Goal: Information Seeking & Learning: Learn about a topic

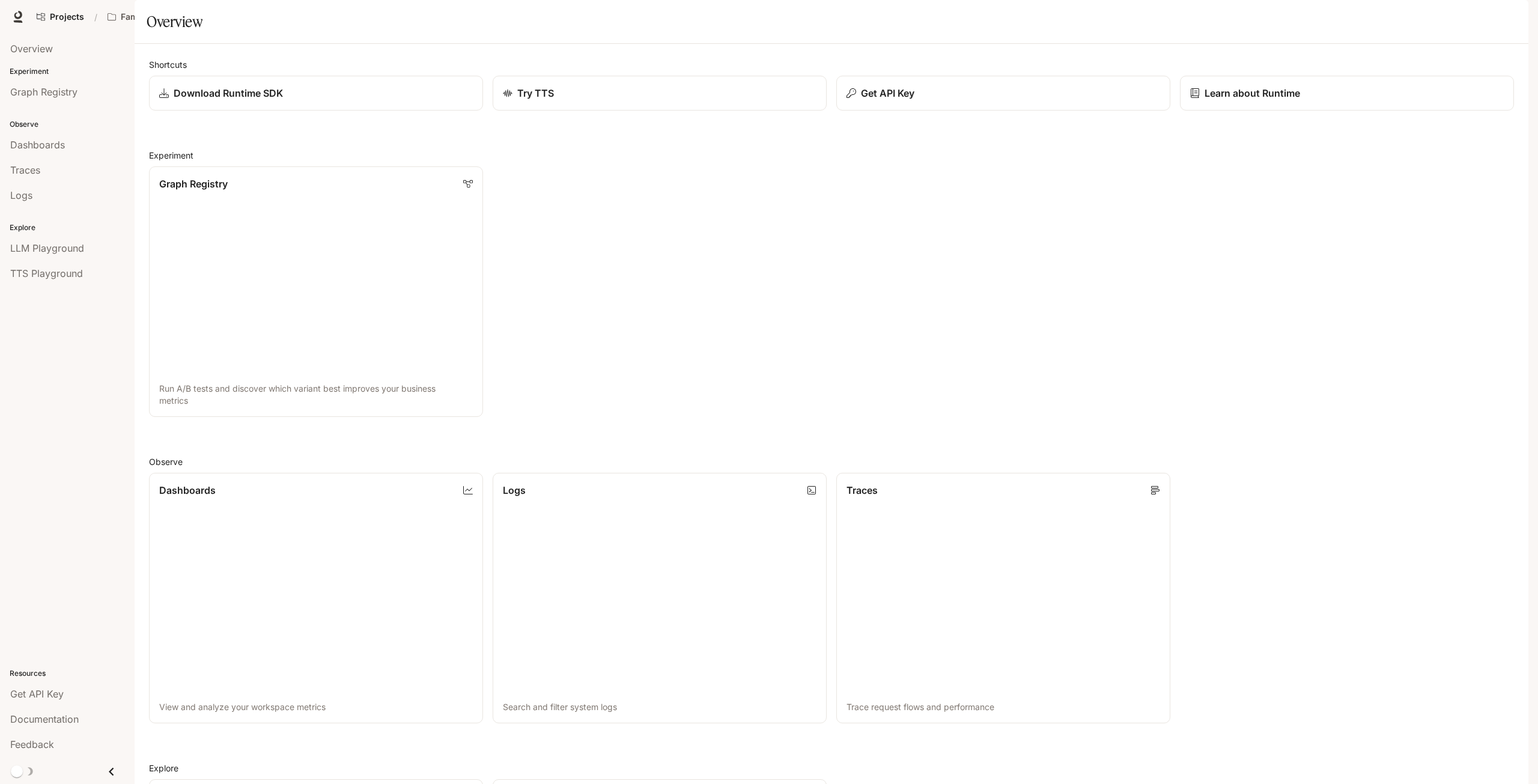
drag, startPoint x: 227, startPoint y: 352, endPoint x: 1440, endPoint y: 19, distance: 1257.9
click at [1440, 19] on span "Documentation" at bounding box center [1432, 17] width 59 height 15
